Goal: Information Seeking & Learning: Learn about a topic

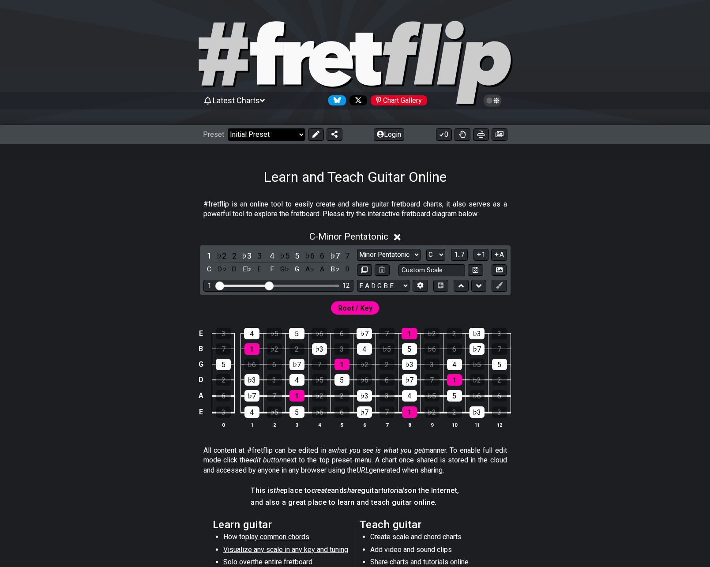
click at [272, 135] on select "Welcome to #fretflip! Initial Preset Custom Preset Minor Pentatonic Major Penta…" at bounding box center [267, 134] width 78 height 12
click at [228, 128] on select "Welcome to #fretflip! Initial Preset Custom Preset Minor Pentatonic Major Penta…" at bounding box center [267, 134] width 78 height 12
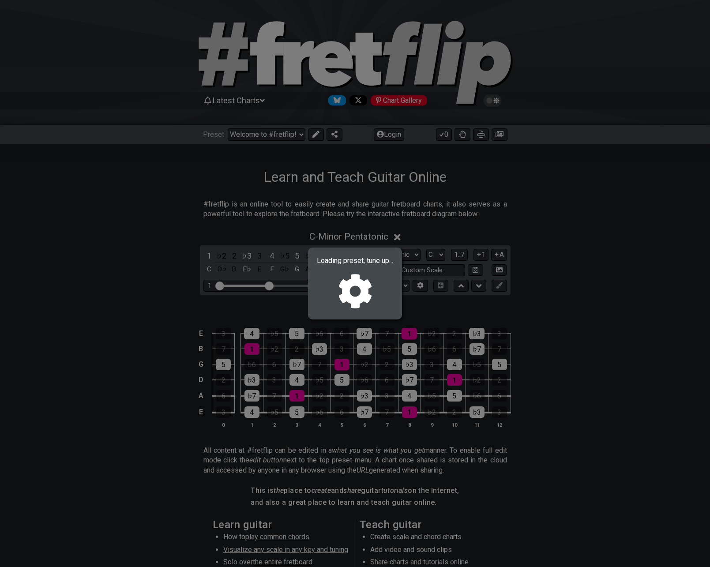
select select "/find-all-notes"
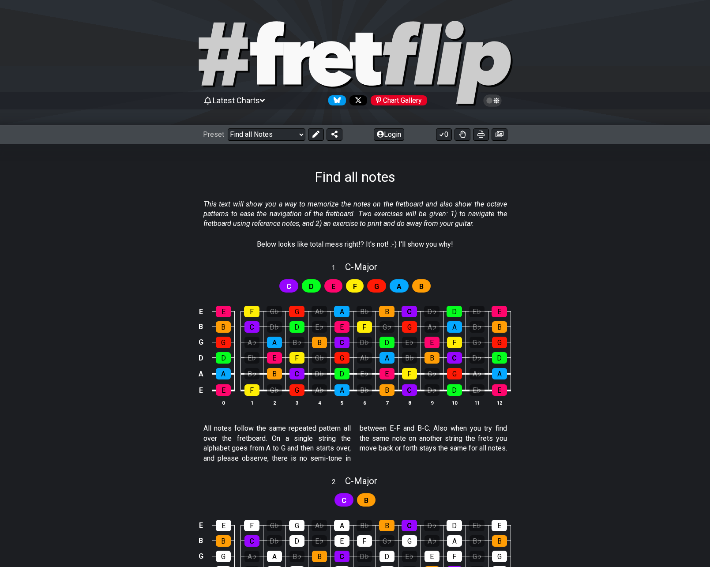
click at [497, 106] on icon at bounding box center [492, 100] width 19 height 12
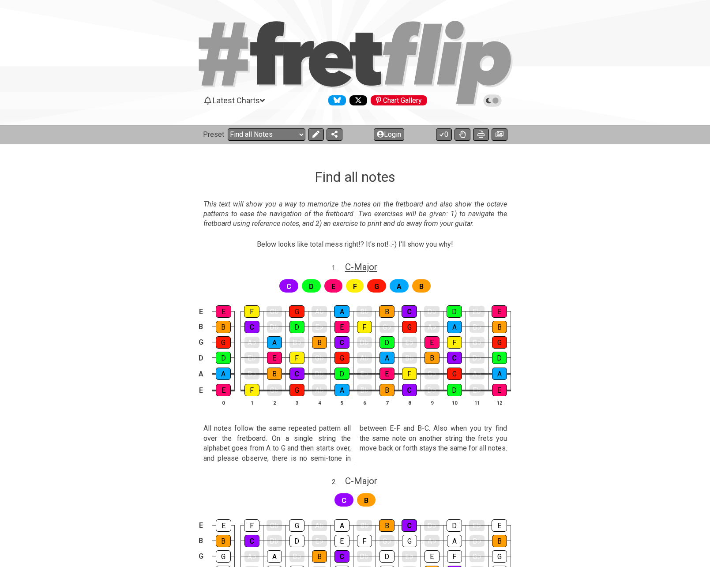
click at [352, 268] on span "C - Major" at bounding box center [361, 267] width 32 height 11
select select "C"
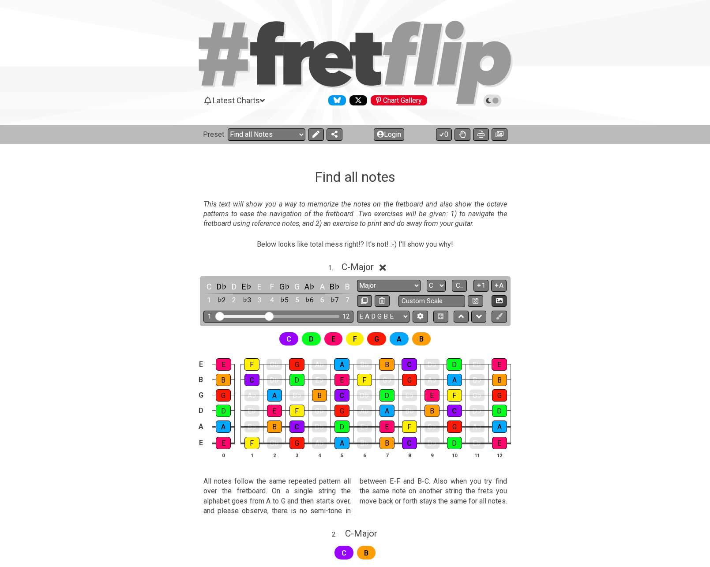
click at [497, 298] on icon at bounding box center [499, 300] width 7 height 7
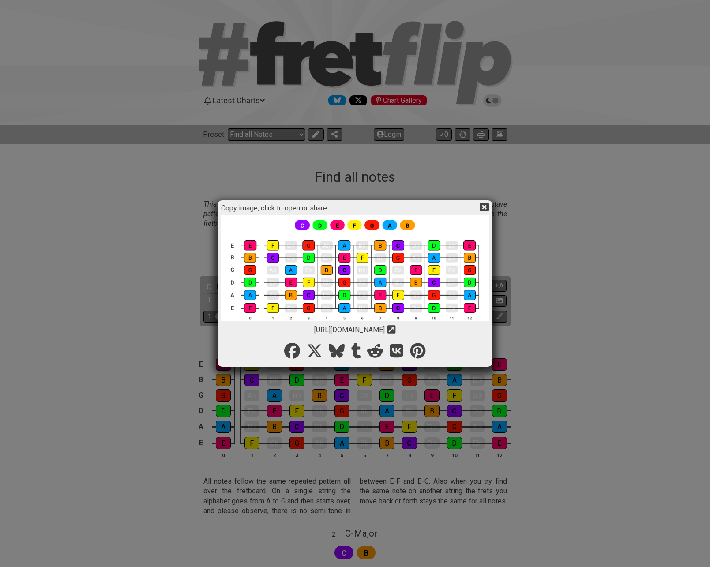
click at [367, 273] on img at bounding box center [355, 272] width 268 height 115
click at [484, 207] on icon at bounding box center [484, 206] width 9 height 9
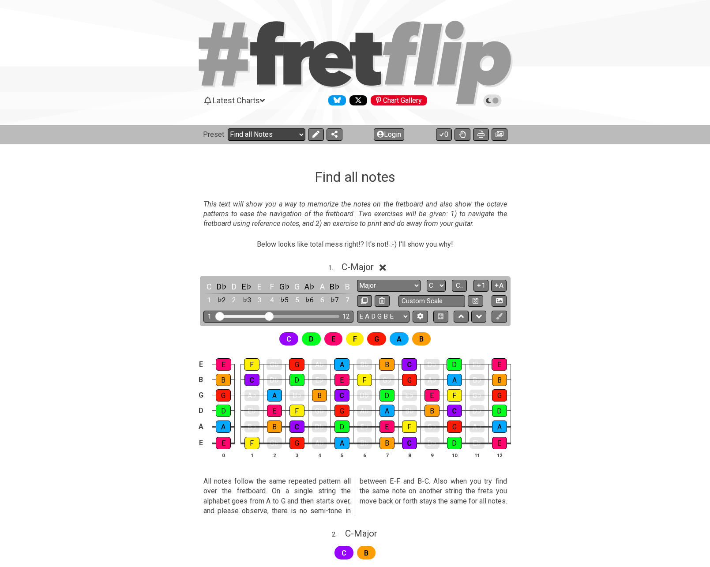
click at [280, 136] on select "Welcome to #fretflip! Initial Preset Custom Preset Minor Pentatonic Major Penta…" at bounding box center [267, 134] width 78 height 12
click at [228, 128] on select "Welcome to #fretflip! Initial Preset Custom Preset Minor Pentatonic Major Penta…" at bounding box center [267, 134] width 78 height 12
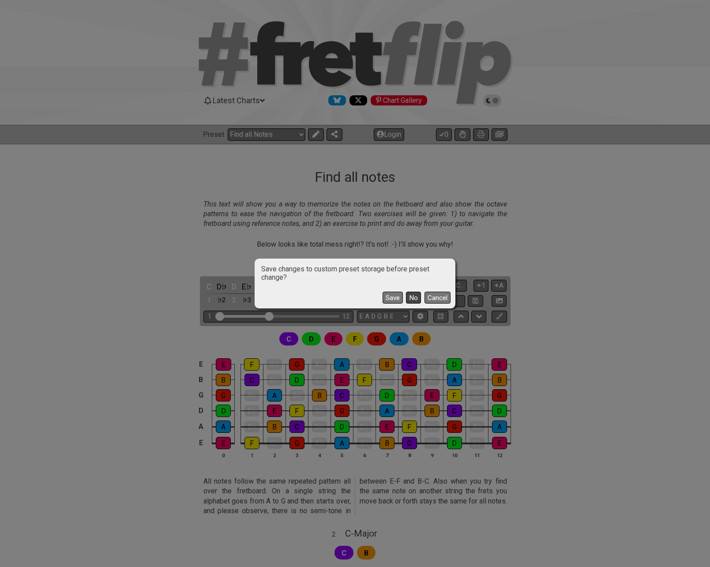
click at [412, 300] on button "No" at bounding box center [413, 298] width 15 height 12
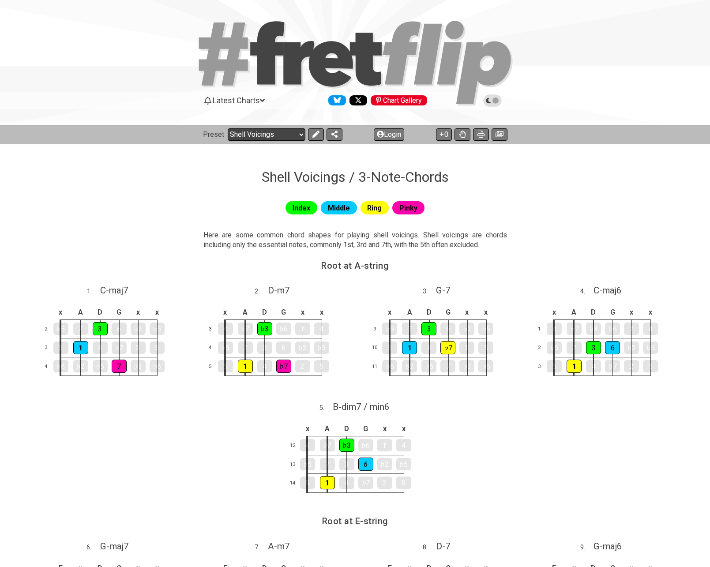
click at [296, 139] on select "Welcome to #fretflip! Initial Preset Custom Preset Minor Pentatonic Major Penta…" at bounding box center [267, 134] width 78 height 12
click at [228, 128] on select "Welcome to #fretflip! Initial Preset Custom Preset Minor Pentatonic Major Penta…" at bounding box center [267, 134] width 78 height 12
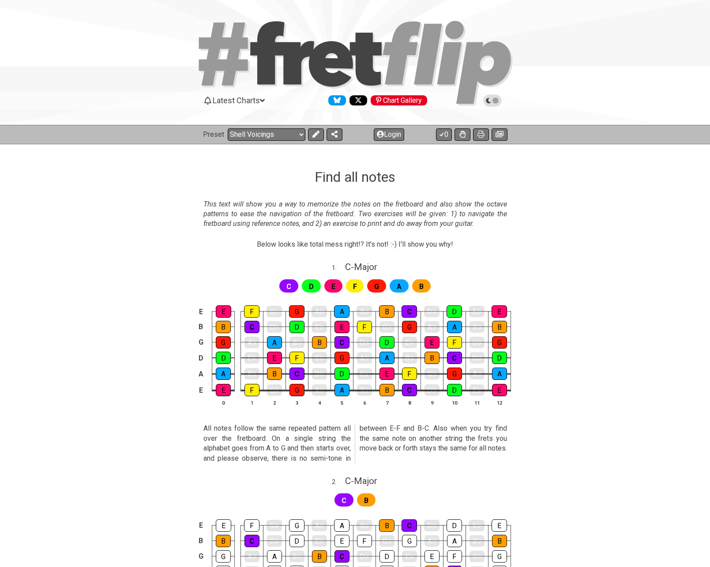
select select "/find-all-notes"
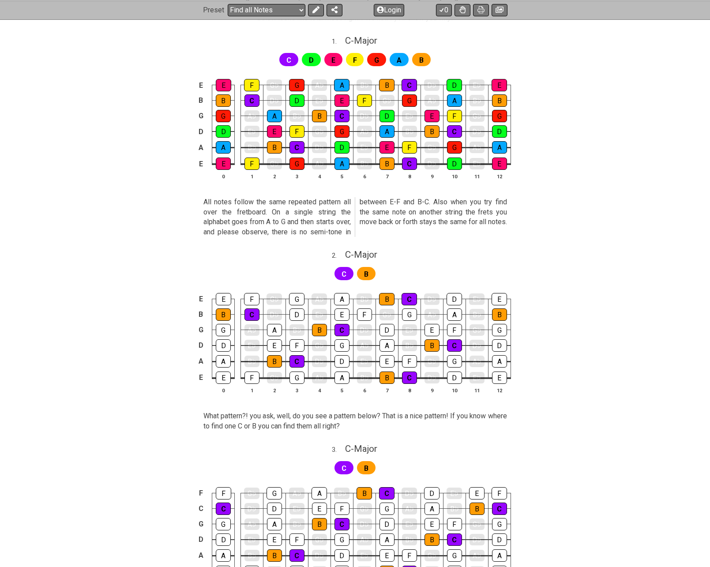
scroll to position [132, 0]
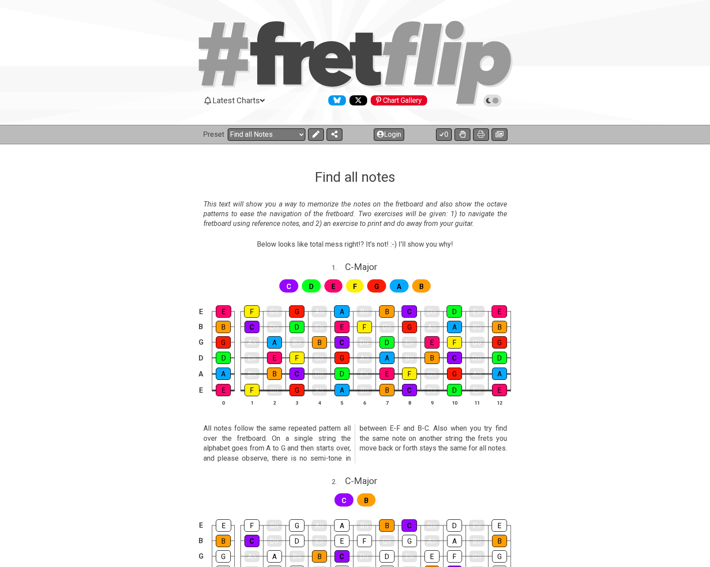
click at [489, 97] on icon at bounding box center [492, 101] width 8 height 8
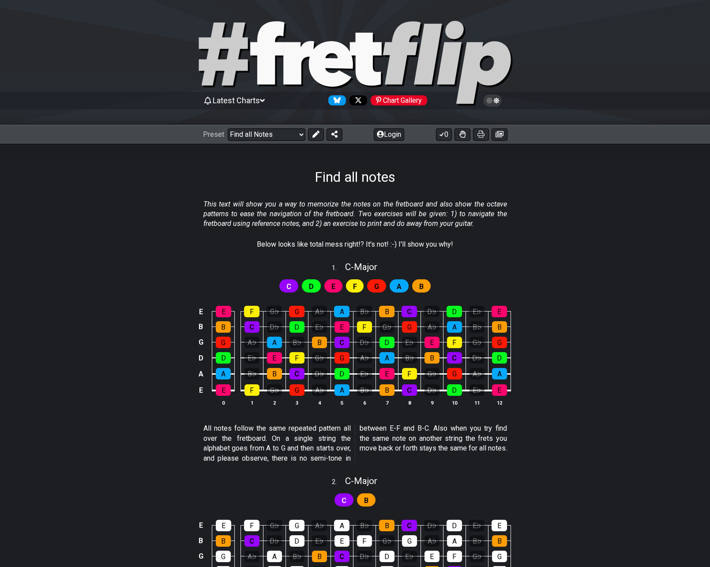
click at [357, 99] on icon "Follow #fretflip at X" at bounding box center [358, 100] width 7 height 7
